Goal: Find specific page/section: Find specific page/section

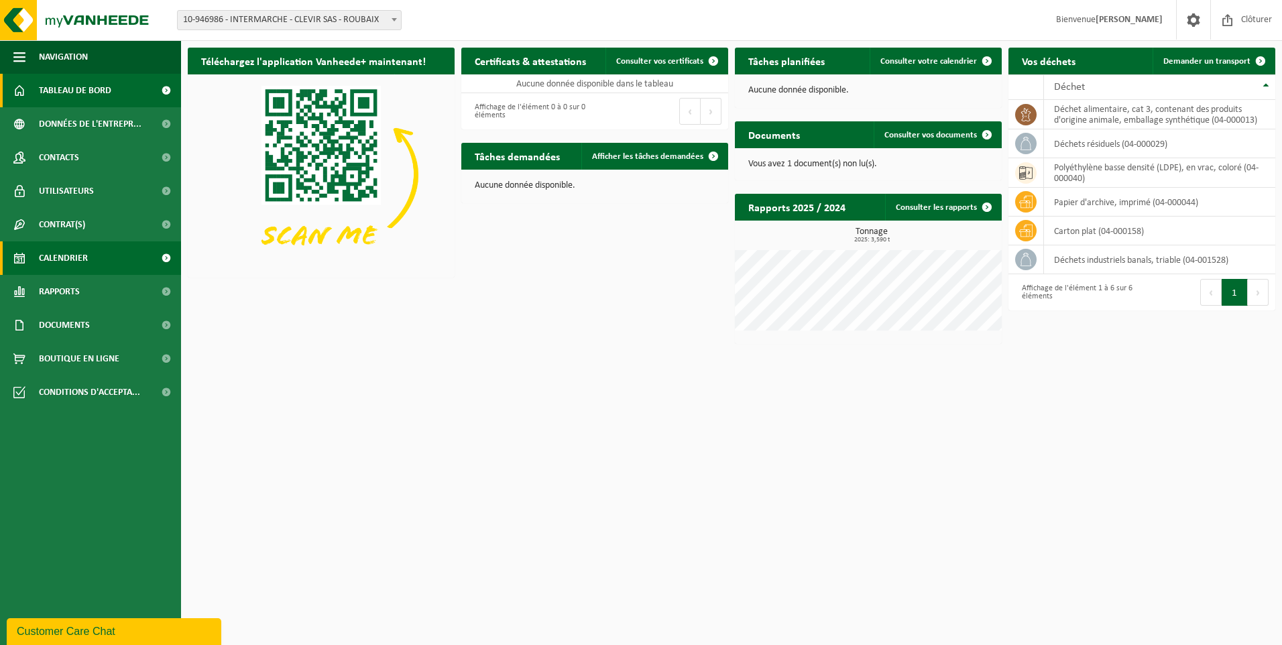
click at [99, 256] on link "Calendrier" at bounding box center [90, 258] width 181 height 34
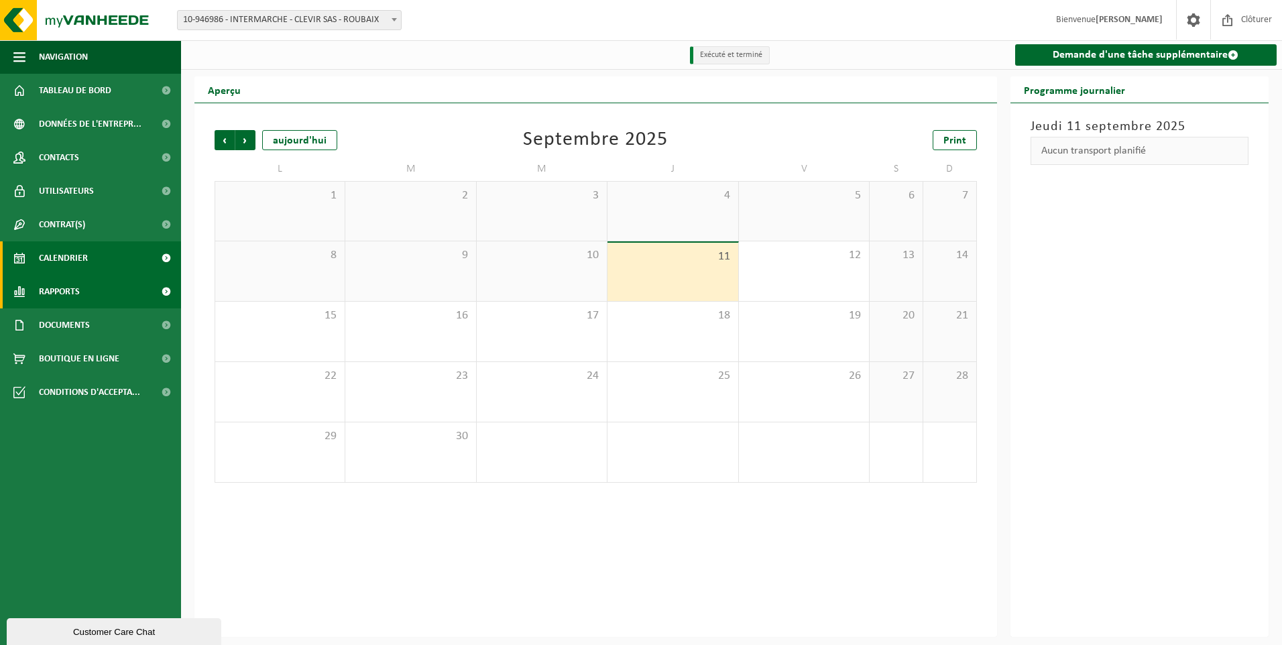
click at [88, 289] on link "Rapports" at bounding box center [90, 292] width 181 height 34
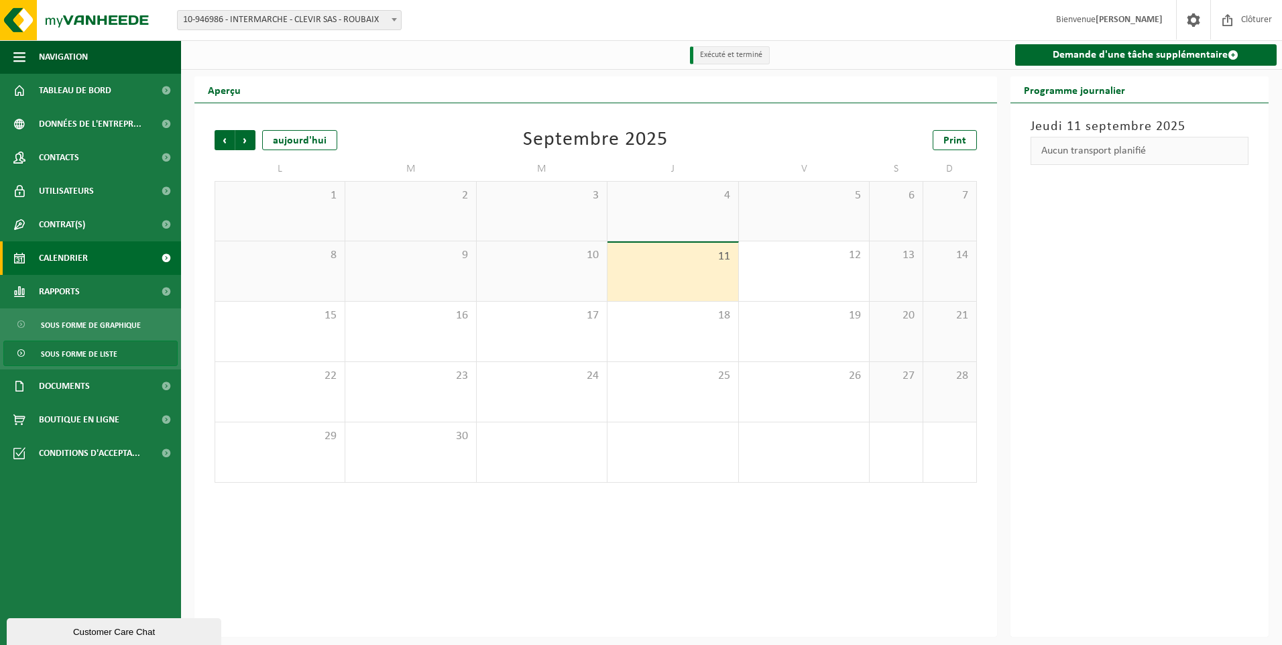
click at [93, 351] on span "Sous forme de liste" at bounding box center [79, 353] width 76 height 25
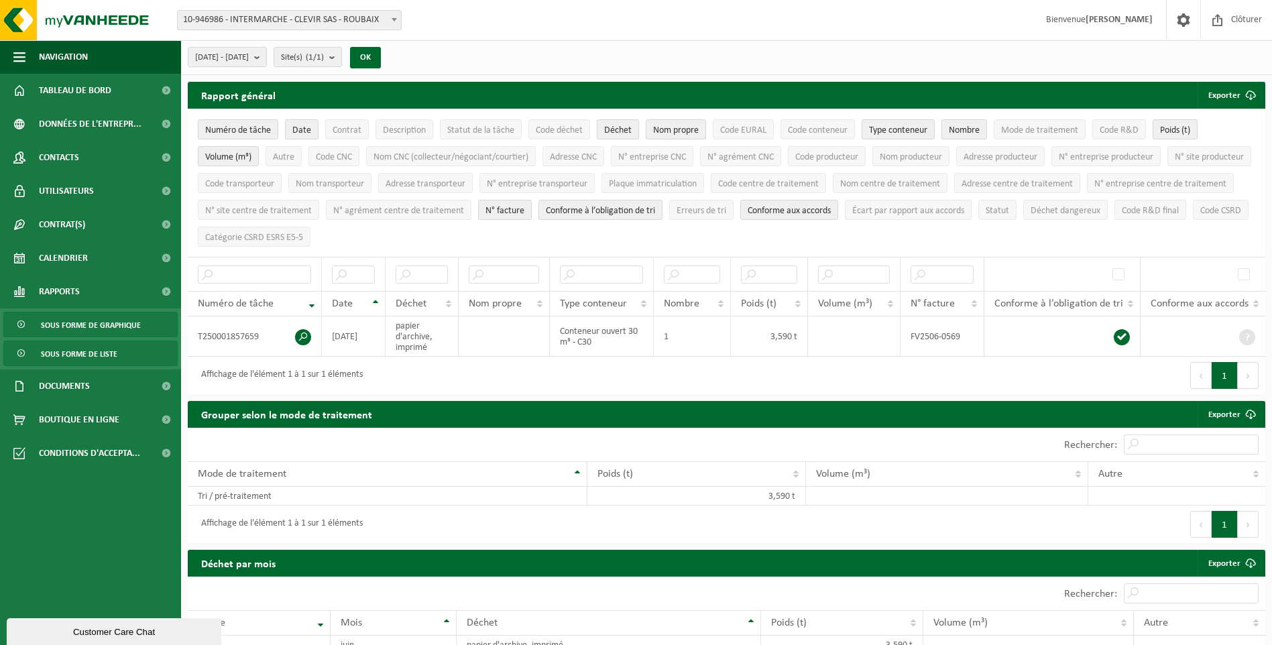
click at [103, 320] on span "Sous forme de graphique" at bounding box center [91, 324] width 100 height 25
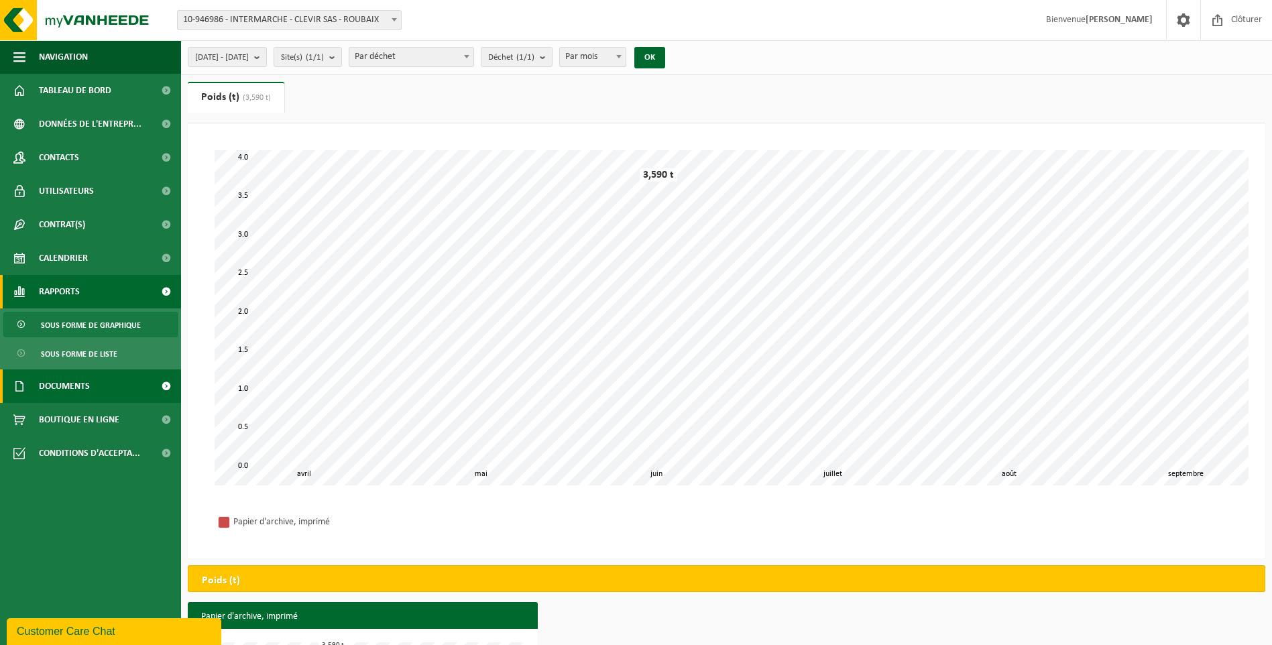
click at [91, 391] on link "Documents" at bounding box center [90, 386] width 181 height 34
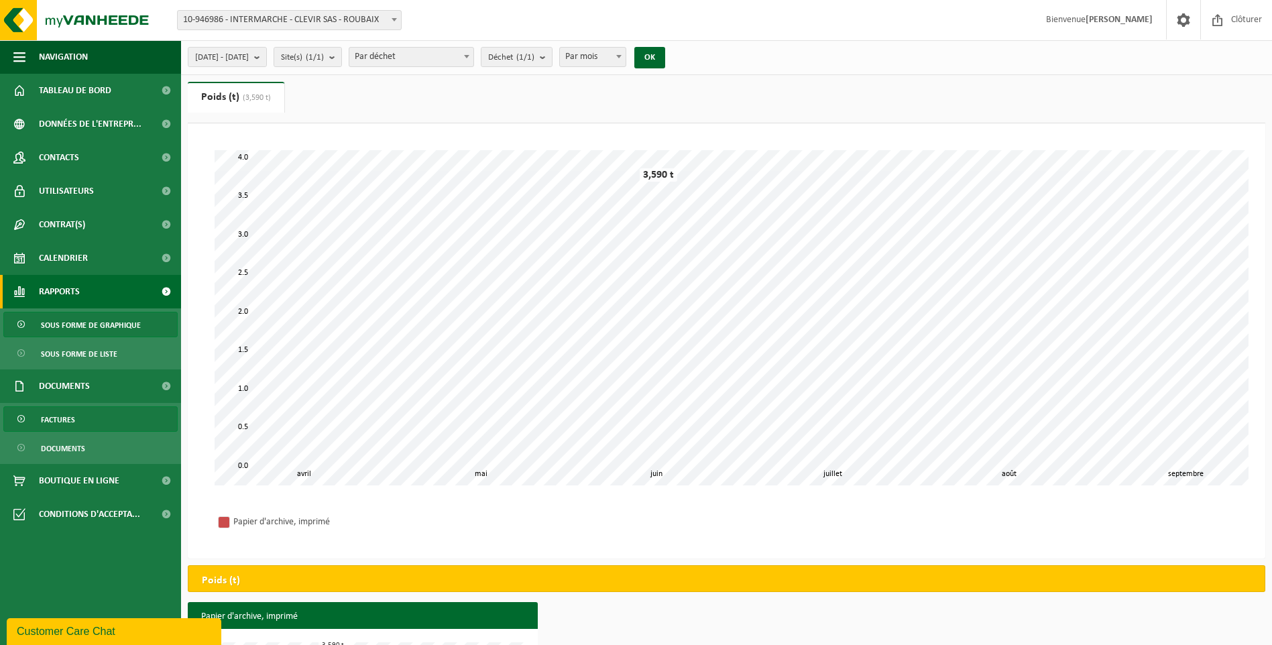
click at [48, 417] on span "Factures" at bounding box center [58, 419] width 34 height 25
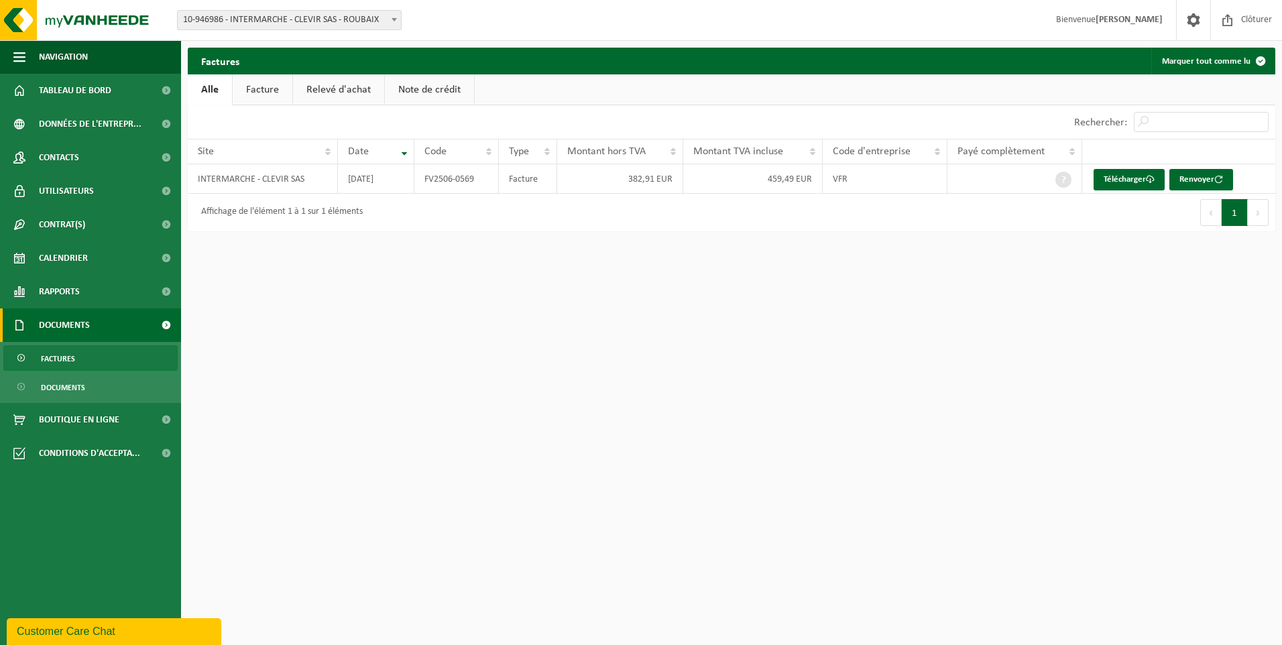
click at [303, 95] on link "Relevé d'achat" at bounding box center [338, 89] width 91 height 31
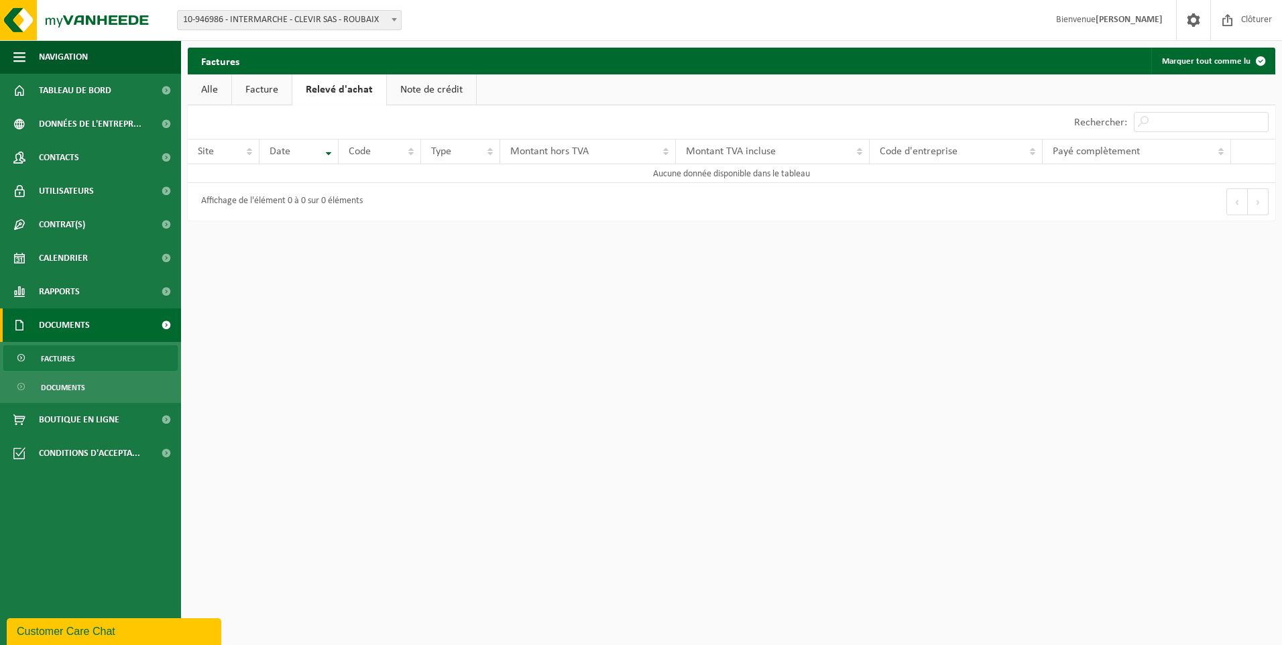
click at [201, 93] on link "Alle" at bounding box center [210, 89] width 44 height 31
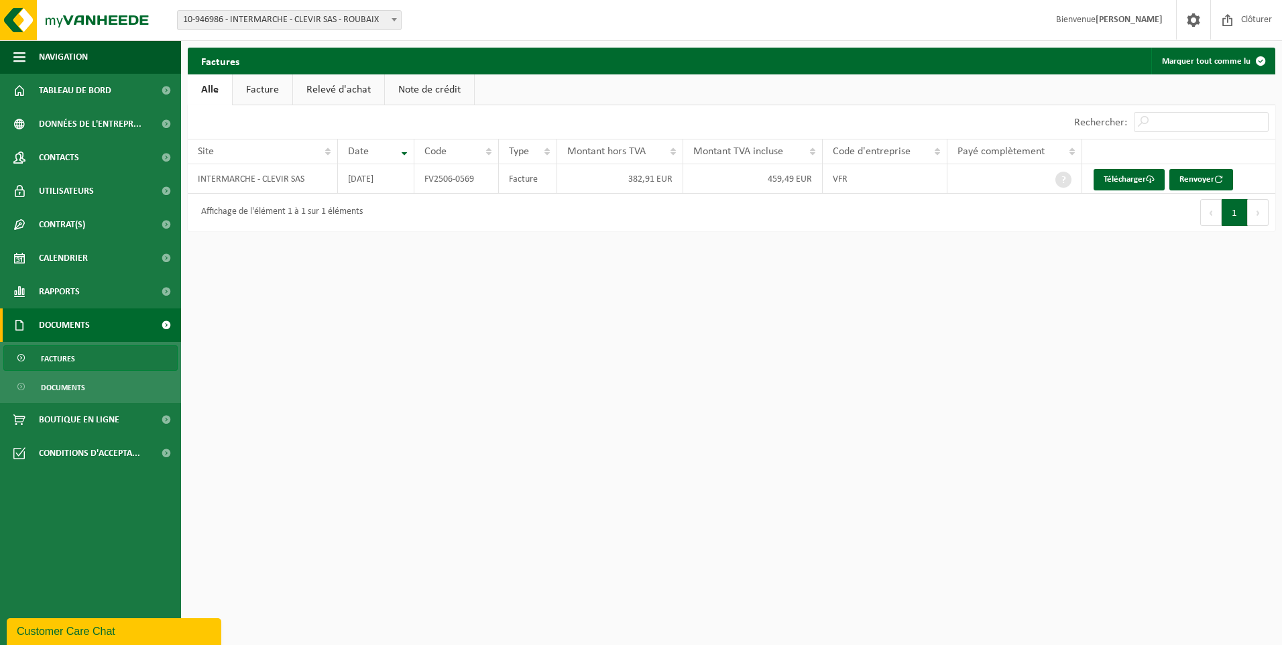
click at [258, 90] on link "Facture" at bounding box center [263, 89] width 60 height 31
click at [352, 90] on link "Relevé d'achat" at bounding box center [339, 89] width 91 height 31
